Goal: Information Seeking & Learning: Learn about a topic

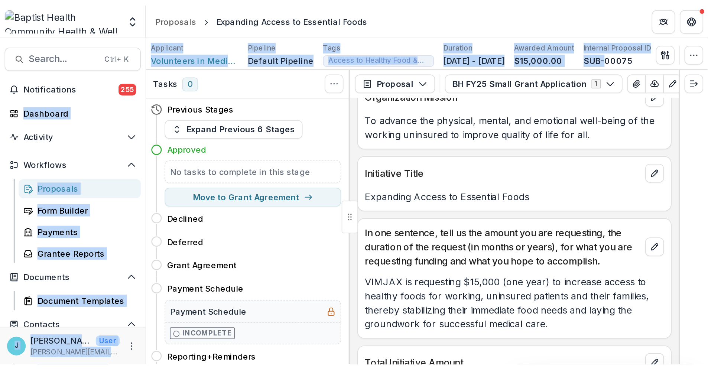
scroll to position [124, 0]
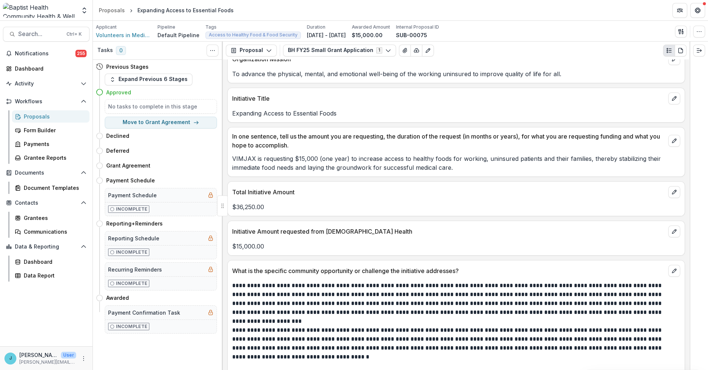
click at [450, 165] on p "VIMJAX is requesting $15,000 (one year) to increase access to healthy foods for…" at bounding box center [456, 163] width 448 height 18
click at [41, 113] on div "Proposals" at bounding box center [54, 117] width 60 height 8
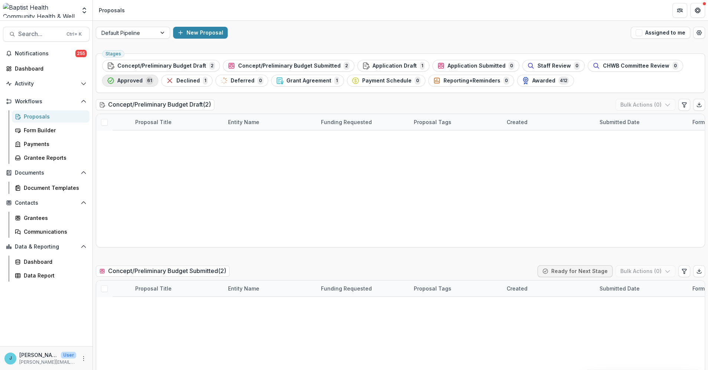
click at [138, 81] on span "Approved" at bounding box center [129, 81] width 25 height 6
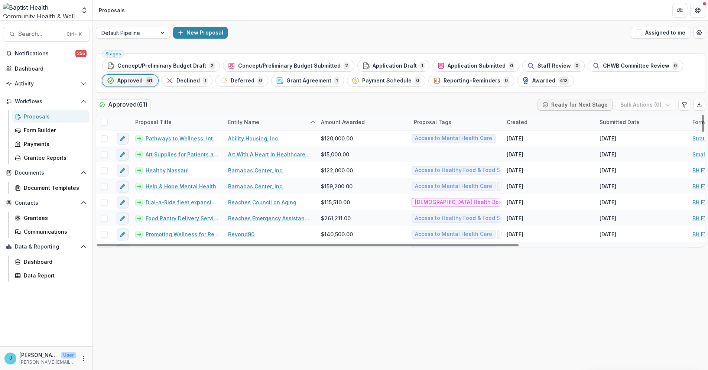
click at [253, 121] on div "Entity Name" at bounding box center [244, 122] width 40 height 8
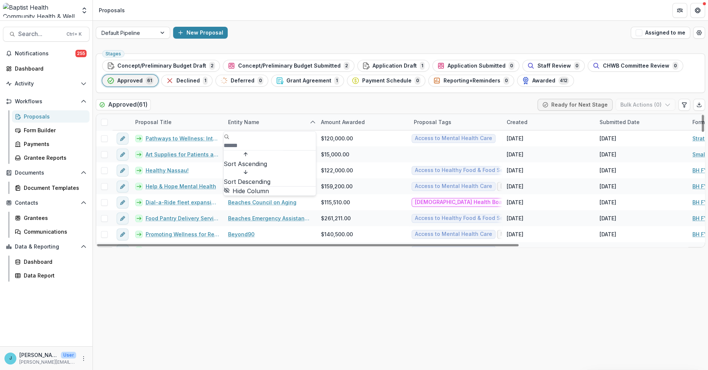
click at [253, 159] on span "Sort Ascending" at bounding box center [245, 163] width 43 height 9
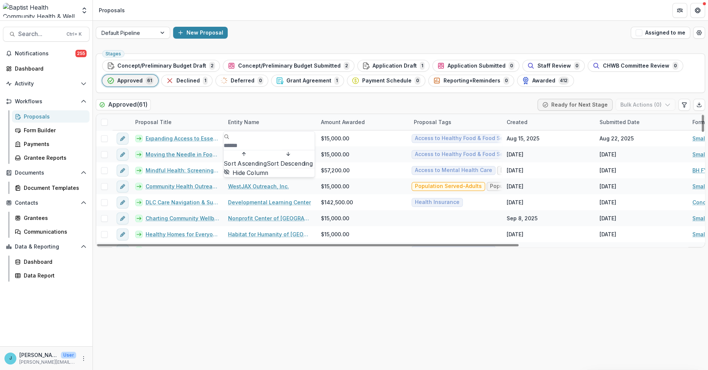
click at [281, 106] on div "Approved ( 61 ) Ready for Next Stage Bulk Actions ( 0 )" at bounding box center [401, 106] width 610 height 15
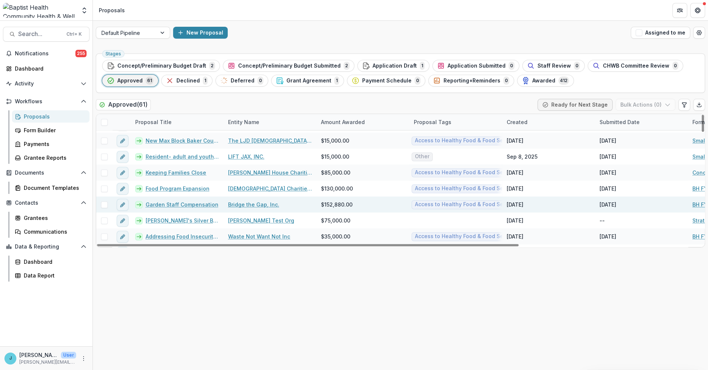
drag, startPoint x: 703, startPoint y: 120, endPoint x: 688, endPoint y: 208, distance: 88.7
click at [450, 132] on div at bounding box center [703, 123] width 2 height 17
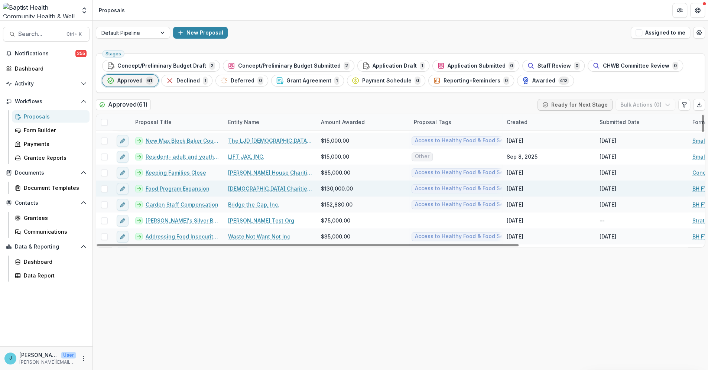
scroll to position [720, 0]
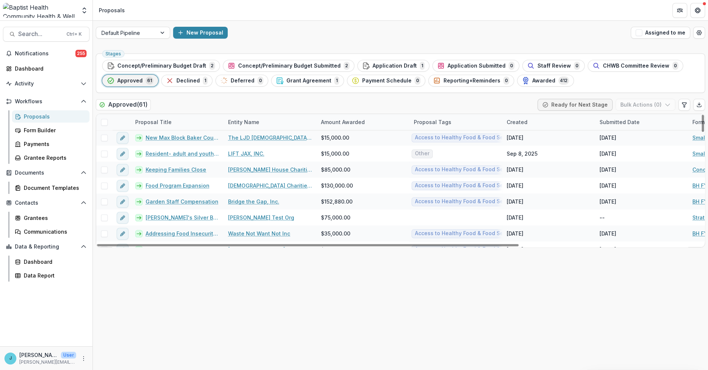
click at [258, 120] on div "Entity Name" at bounding box center [244, 122] width 40 height 8
click at [253, 159] on span "Sort Ascending" at bounding box center [245, 163] width 43 height 9
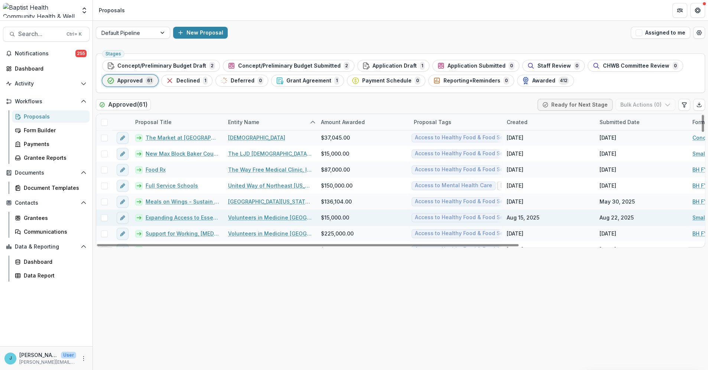
click at [305, 217] on link "Volunteers in Medicine [GEOGRAPHIC_DATA], Inc." at bounding box center [270, 218] width 84 height 8
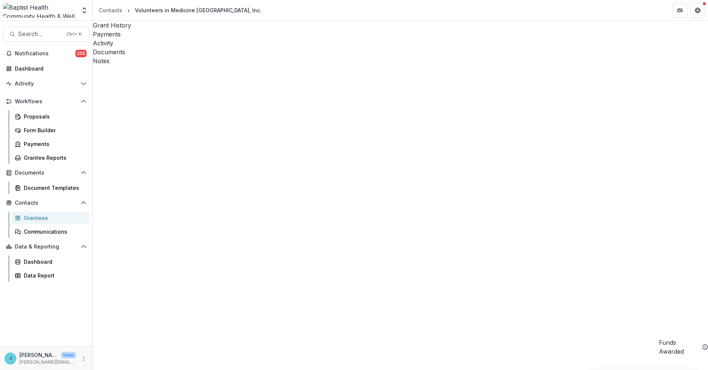
click at [45, 217] on div "Grantees" at bounding box center [54, 218] width 60 height 8
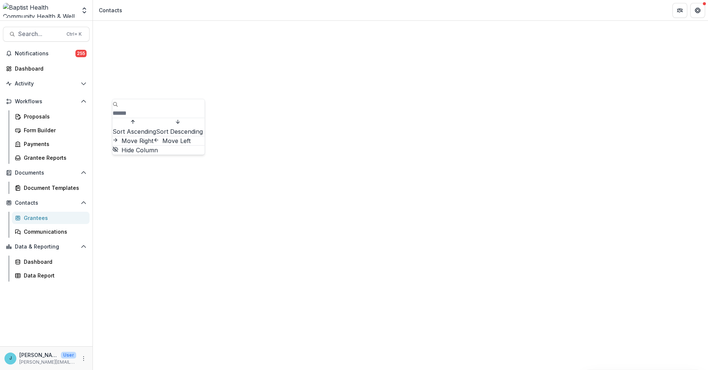
click at [145, 127] on span "Sort Ascending" at bounding box center [134, 131] width 43 height 9
click at [192, 12] on header "Contacts" at bounding box center [400, 10] width 615 height 20
drag, startPoint x: 700, startPoint y: 130, endPoint x: 685, endPoint y: 361, distance: 230.9
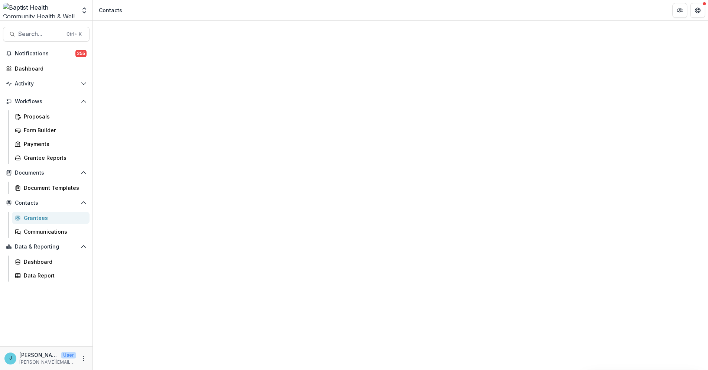
scroll to position [1674, 0]
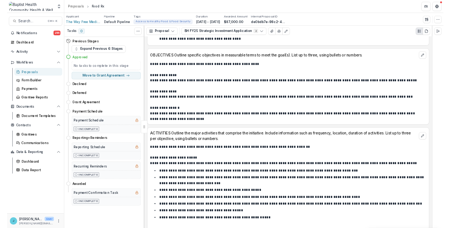
scroll to position [2023, 0]
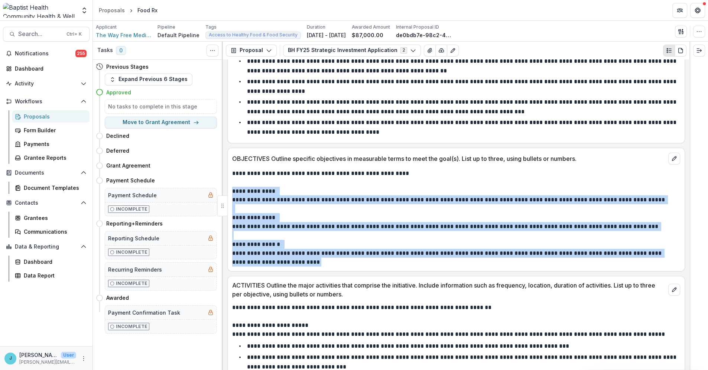
drag, startPoint x: 297, startPoint y: 299, endPoint x: 232, endPoint y: 226, distance: 97.7
click at [232, 226] on div "**********" at bounding box center [456, 218] width 448 height 98
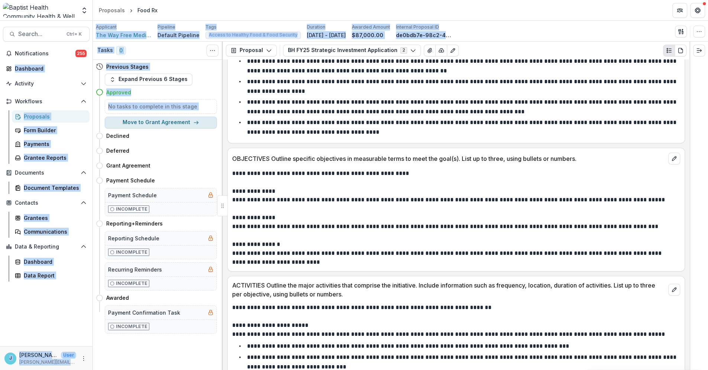
drag, startPoint x: 533, startPoint y: 0, endPoint x: 106, endPoint y: 117, distance: 442.7
click at [106, 117] on div "Team Settings Admin Settings Proposals Food Rx Search... Ctrl + K Notifications…" at bounding box center [354, 185] width 708 height 370
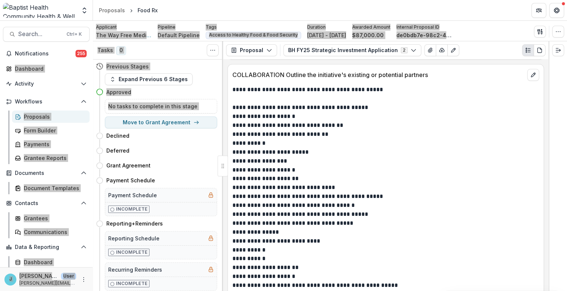
scroll to position [3457, 0]
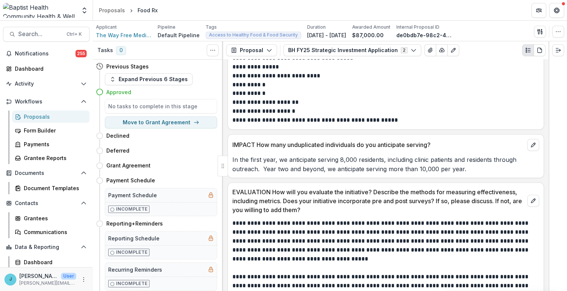
click at [450, 173] on p "In the first year, we anticipate serving 8,000 residents, including clinic pati…" at bounding box center [385, 164] width 307 height 18
click at [260, 173] on p "In the first year, we anticipate serving 8,000 residents, including clinic pati…" at bounding box center [385, 164] width 307 height 18
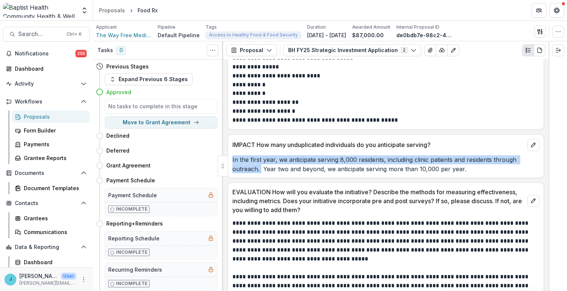
drag, startPoint x: 260, startPoint y: 202, endPoint x: 232, endPoint y: 192, distance: 30.5
click at [232, 173] on div "In the first year, we anticipate serving 8,000 residents, including clinic pati…" at bounding box center [386, 164] width 316 height 18
copy p "In the first year, we anticipate serving 8,000 residents, including clinic pati…"
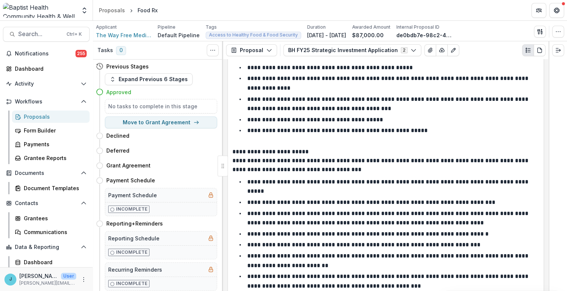
scroll to position [2631, 0]
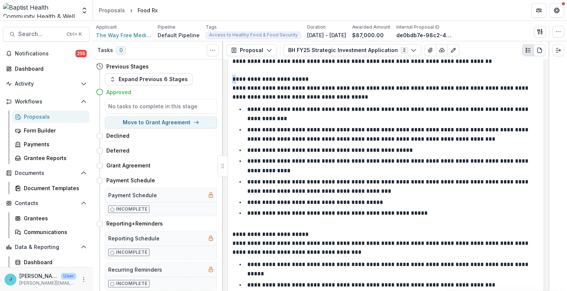
drag, startPoint x: 233, startPoint y: 120, endPoint x: 243, endPoint y: 115, distance: 11.5
click at [236, 84] on p "**********" at bounding box center [384, 79] width 304 height 9
click at [184, 229] on div "Reporting Schedule Incomplete Recurring Reminders Incomplete" at bounding box center [156, 260] width 121 height 59
click at [265, 173] on p "**********" at bounding box center [388, 165] width 282 height 15
click at [233, 84] on p "**********" at bounding box center [384, 79] width 304 height 9
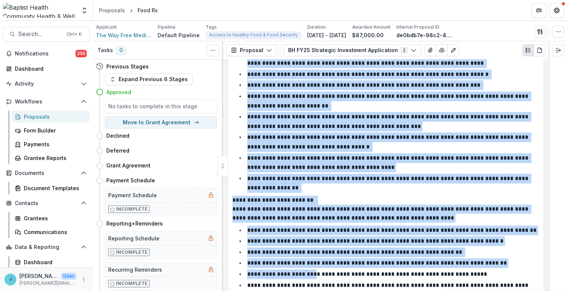
scroll to position [2936, 0]
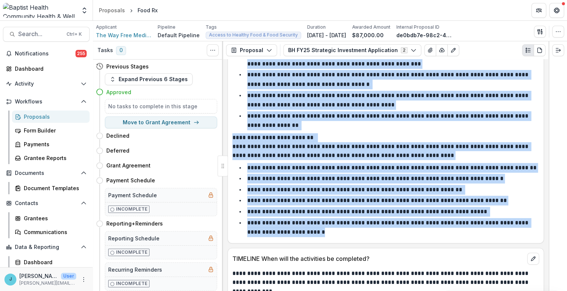
drag, startPoint x: 233, startPoint y: 121, endPoint x: 313, endPoint y: 266, distance: 166.0
copy div "**********"
click at [314, 128] on p "**********" at bounding box center [388, 120] width 282 height 15
